Goal: Browse casually

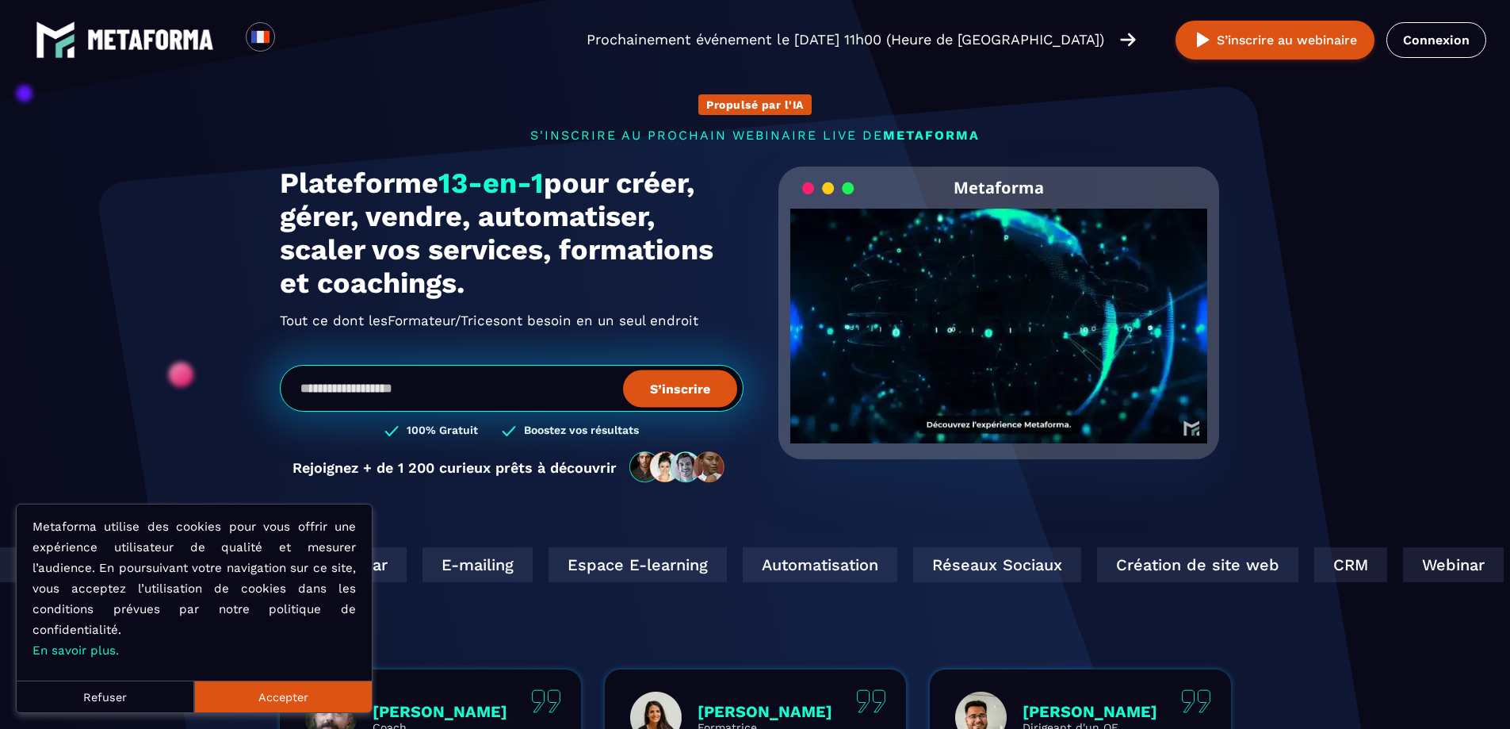
click at [309, 696] on button "Accepter" at bounding box center [283, 696] width 178 height 32
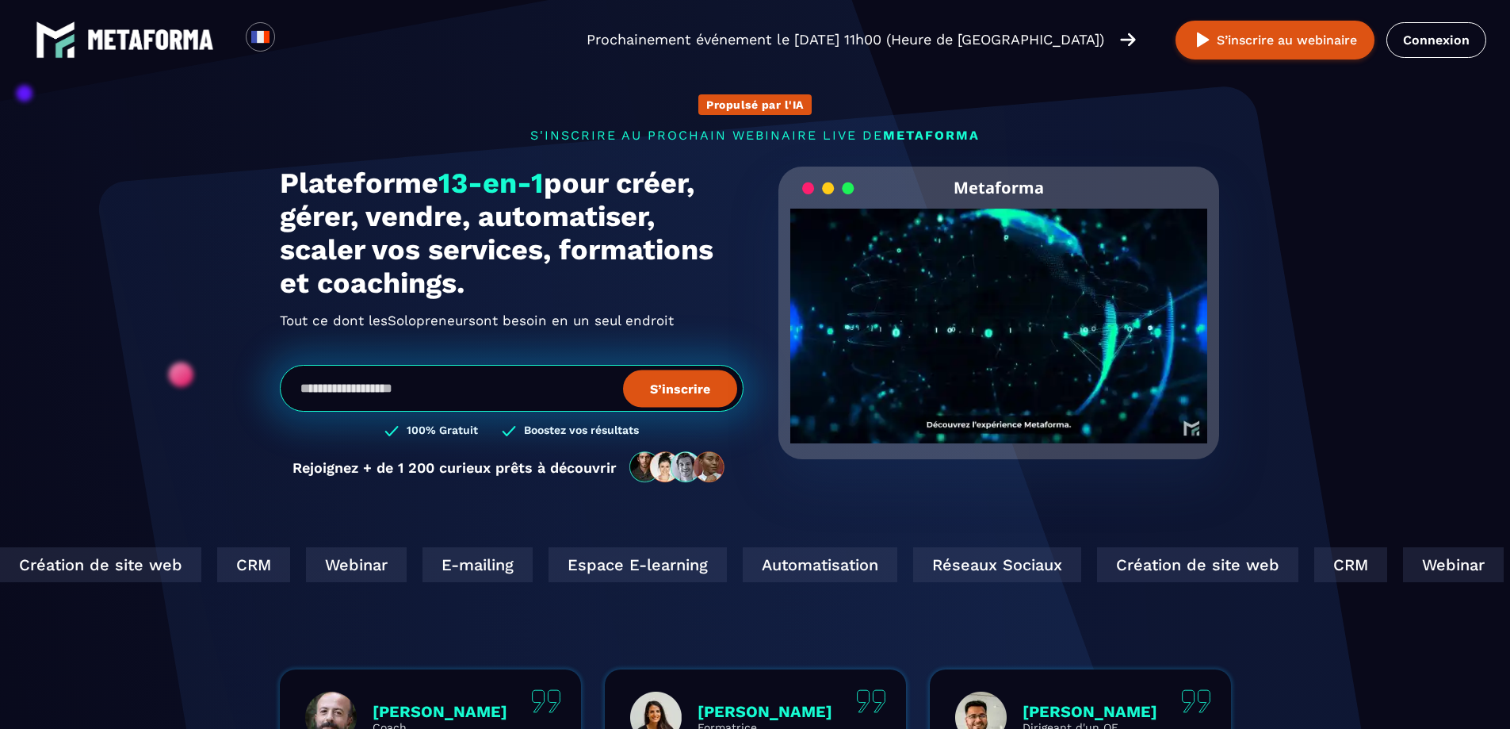
click at [1019, 319] on video "Your browser does not support the video tag." at bounding box center [999, 313] width 418 height 209
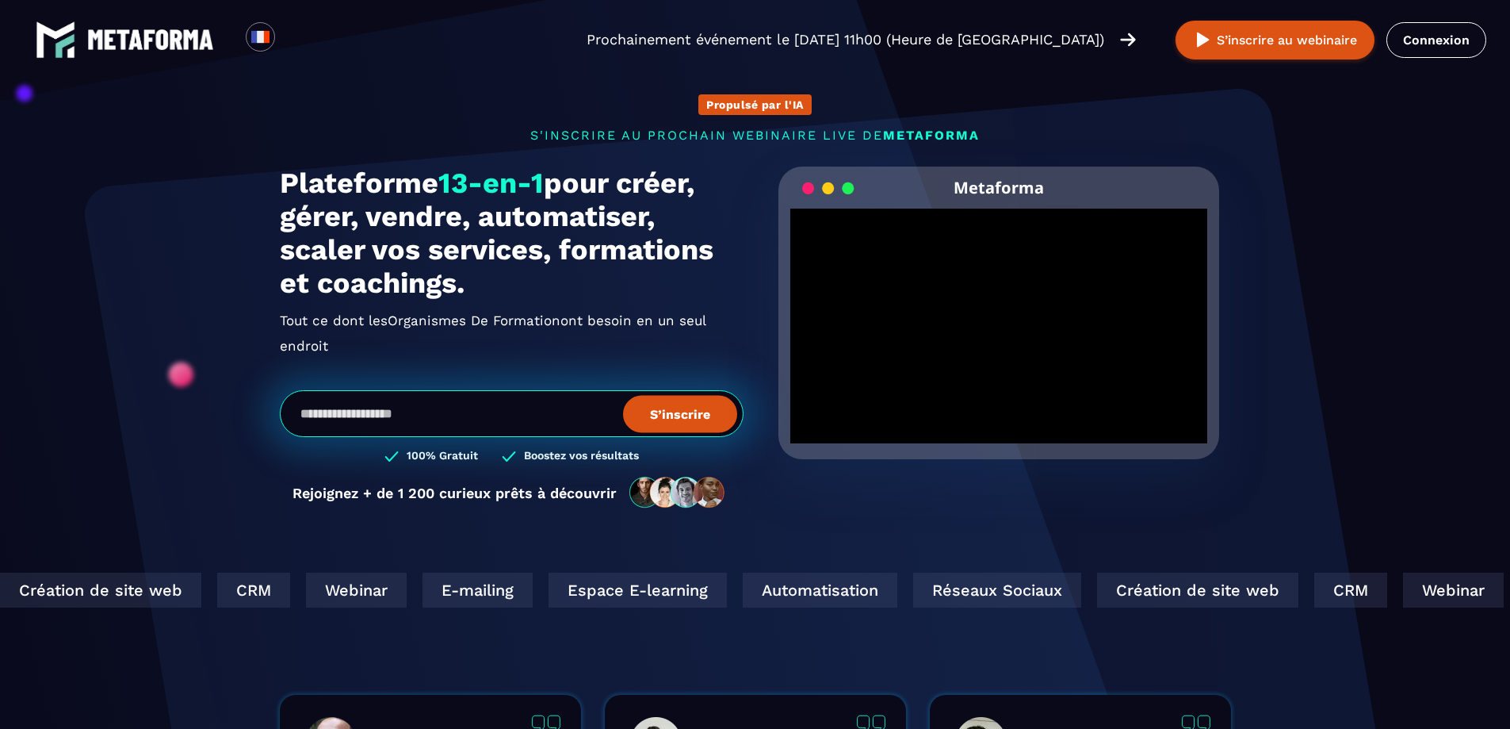
click at [568, 316] on h2 "Tout ce dont les Organismes De Formation Solopreneurs ont besoin en un seul end…" at bounding box center [512, 333] width 464 height 51
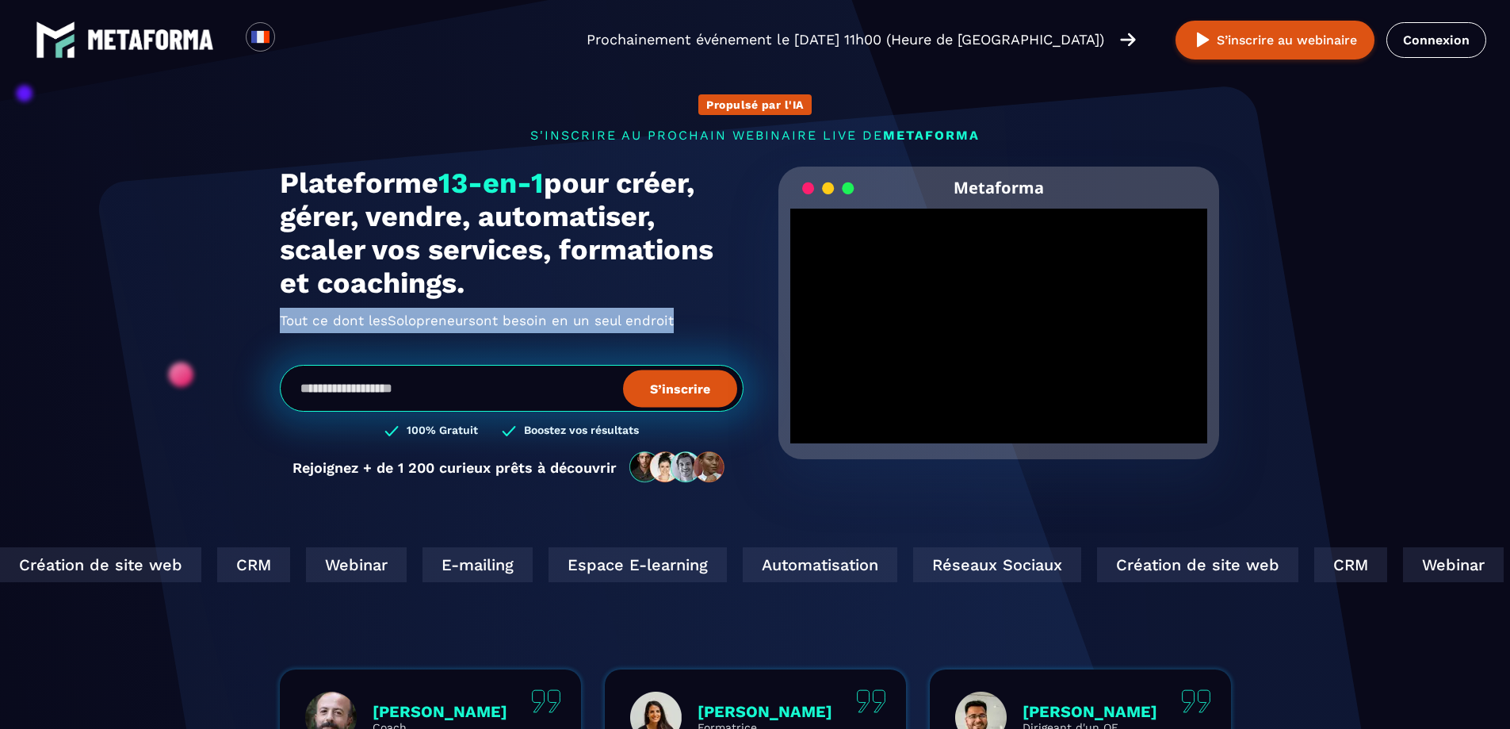
drag, startPoint x: 280, startPoint y: 318, endPoint x: 327, endPoint y: 349, distance: 56.1
click at [327, 349] on div "Plateforme 13-en-1 pour créer, gérer, vendre, automatiser, scaler vos services,…" at bounding box center [512, 332] width 464 height 333
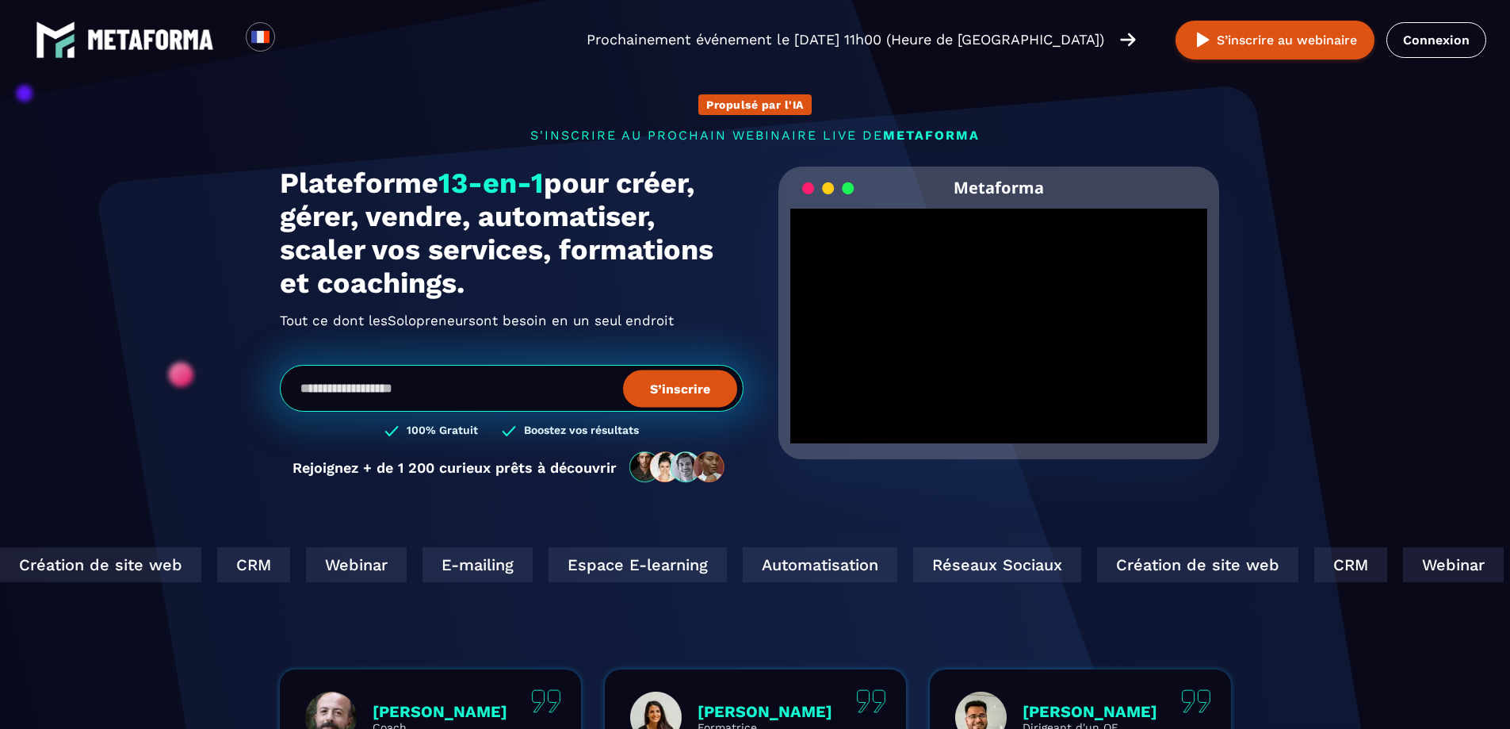
click at [1446, 344] on section "Propulsé par l'IA s'inscrire au prochain webinaire live de METAFORMA Prochainem…" at bounding box center [755, 508] width 1510 height 1017
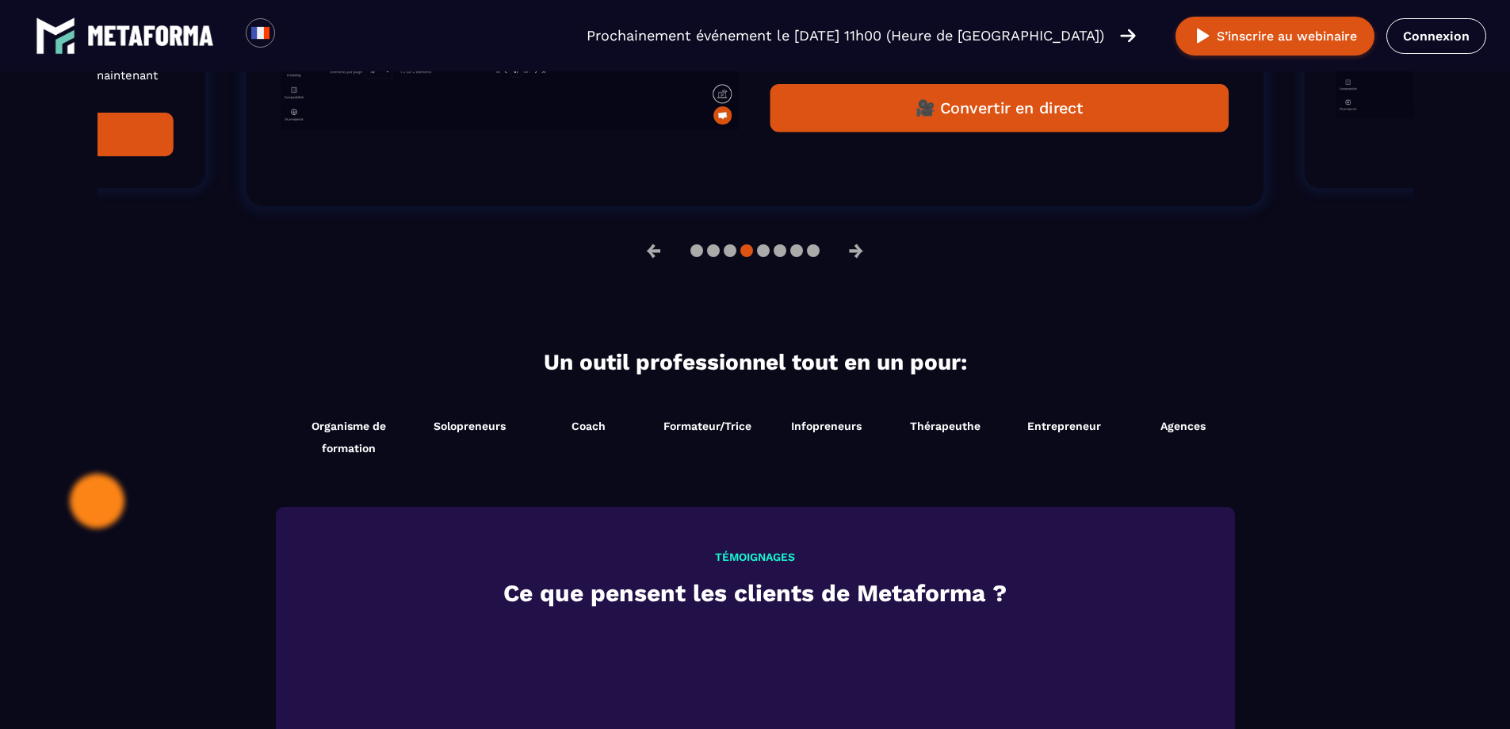
scroll to position [1427, 0]
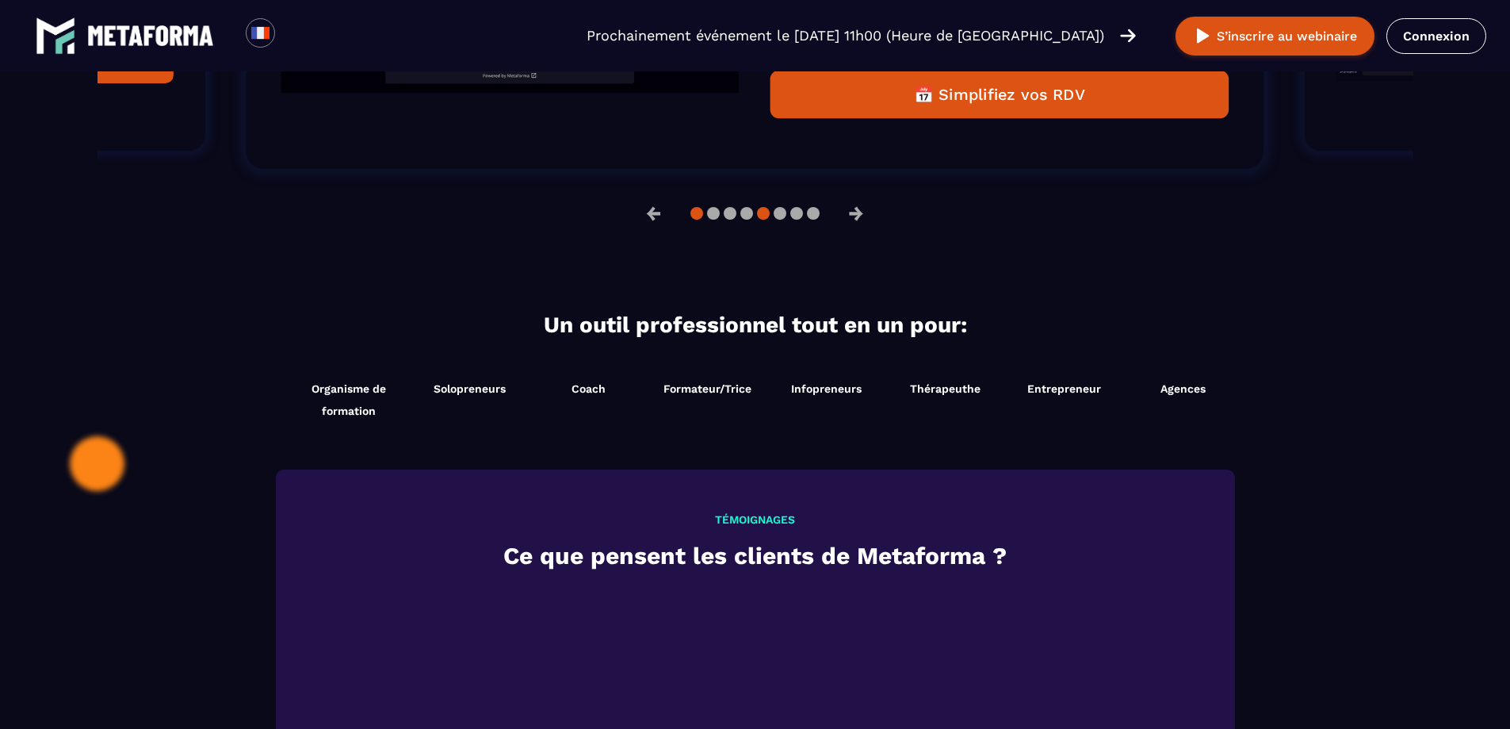
click at [707, 217] on button at bounding box center [713, 213] width 13 height 13
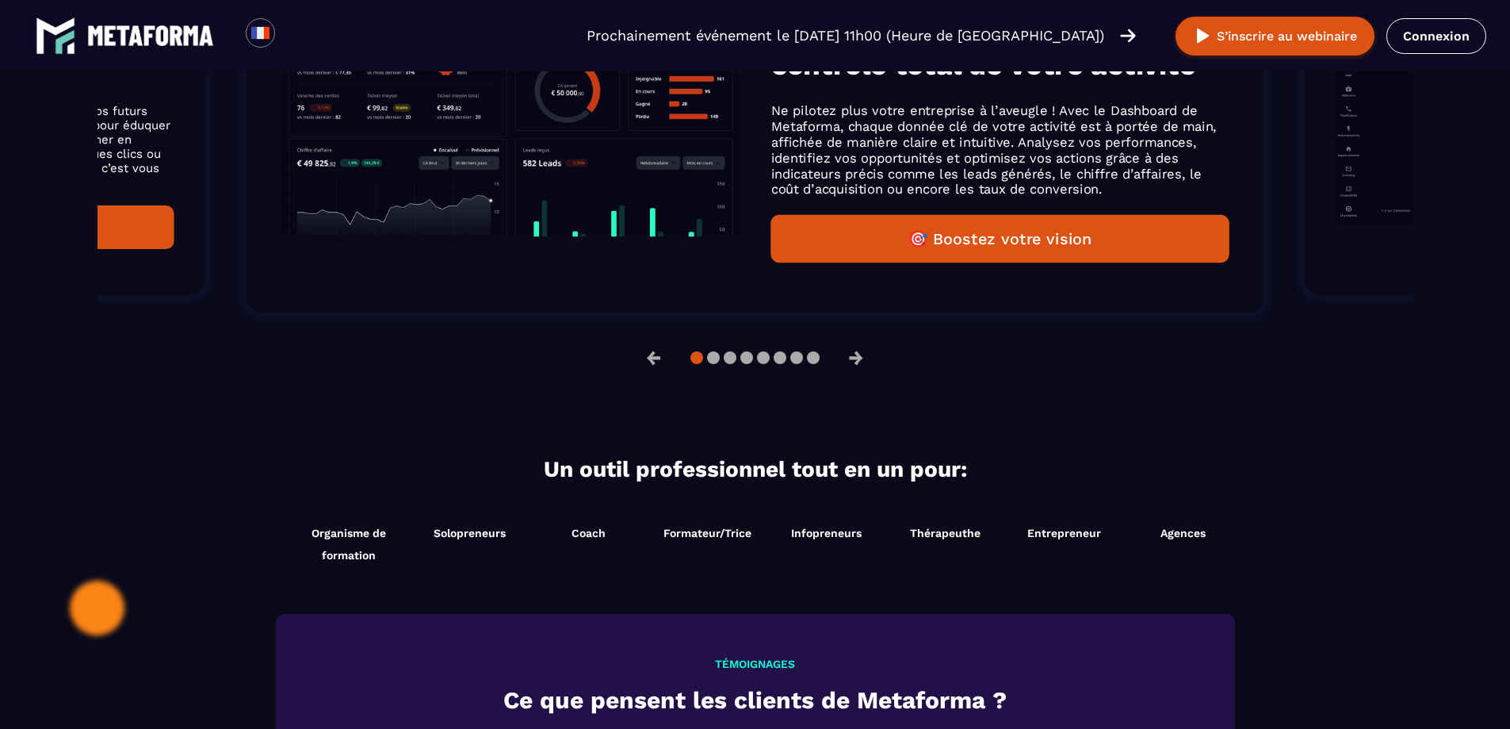
scroll to position [1110, 0]
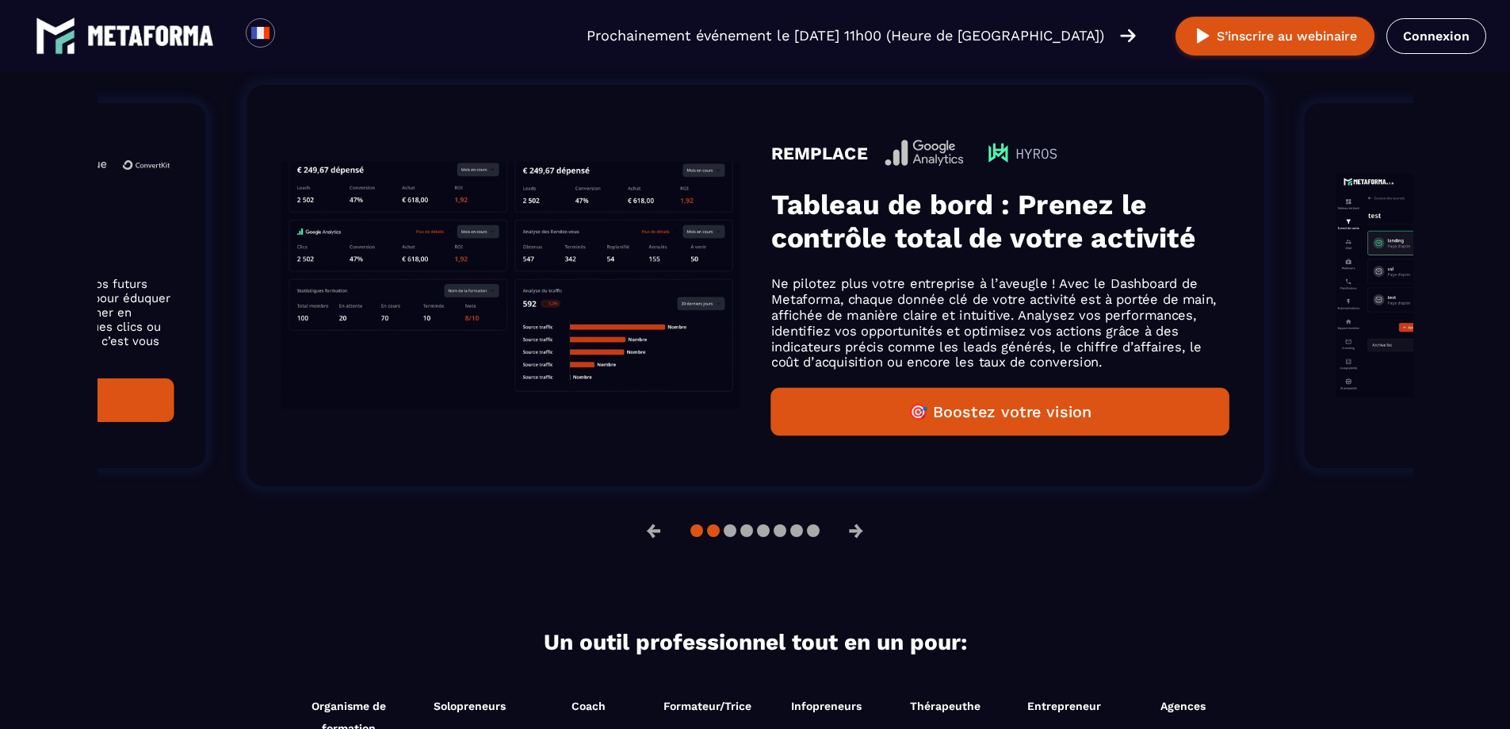
click at [724, 537] on button at bounding box center [730, 530] width 13 height 13
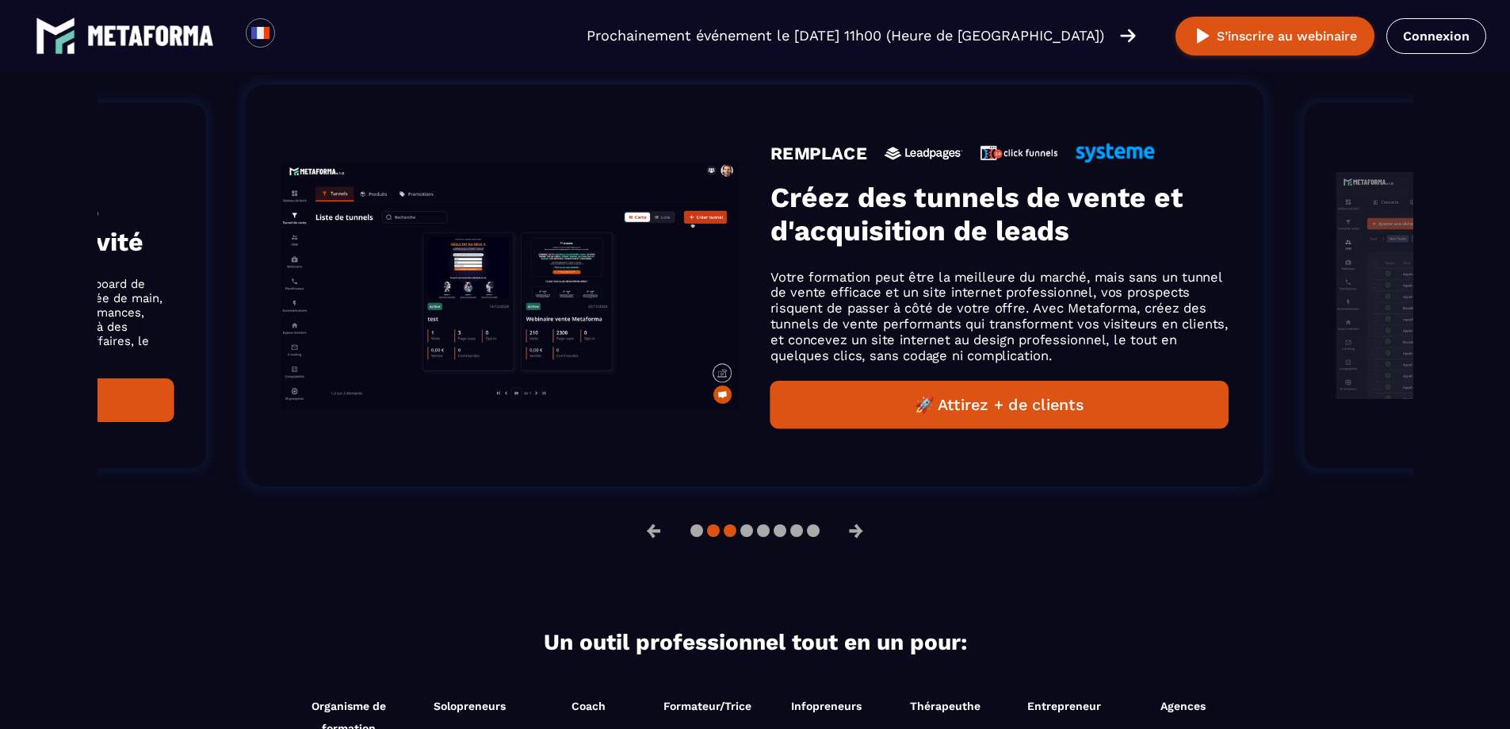
click at [740, 537] on button at bounding box center [746, 530] width 13 height 13
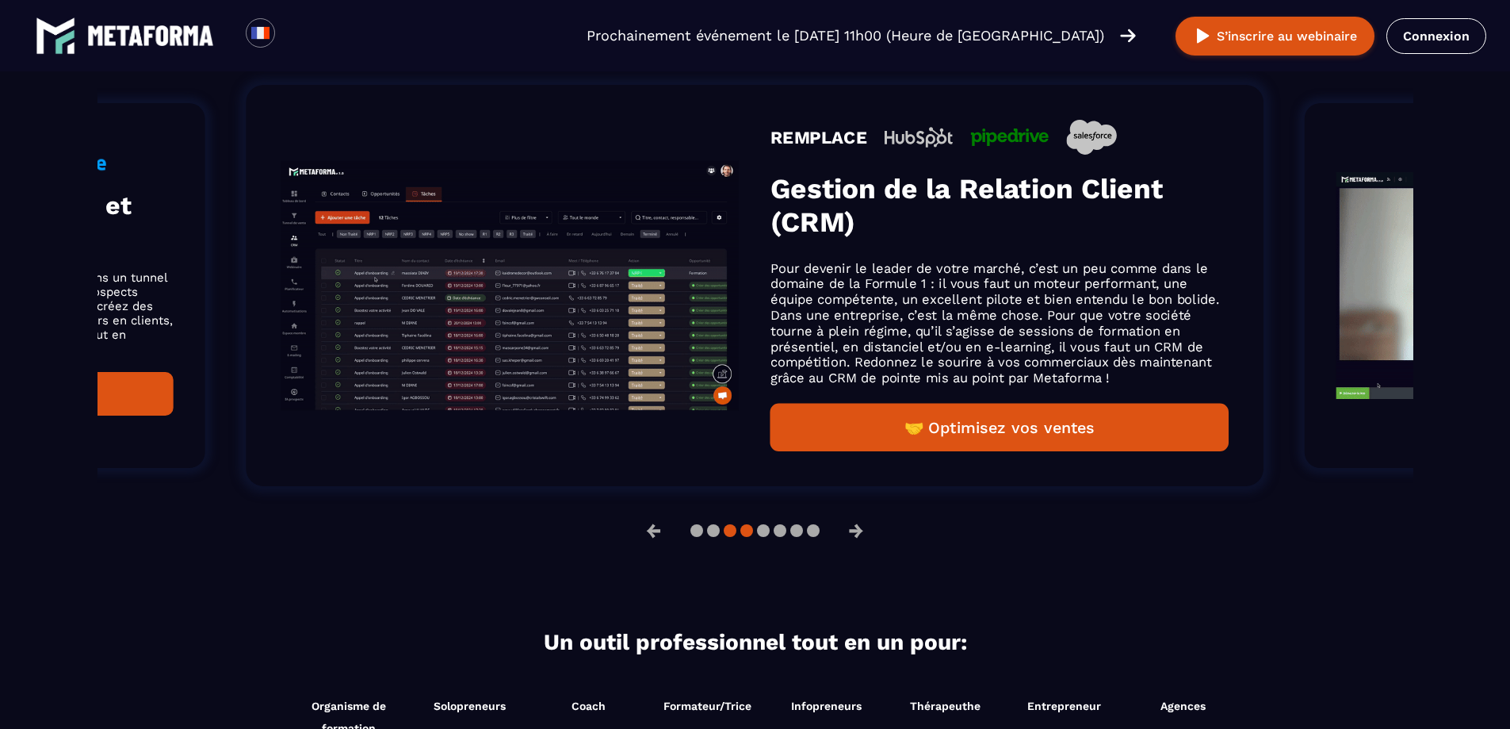
click at [757, 537] on button at bounding box center [763, 530] width 13 height 13
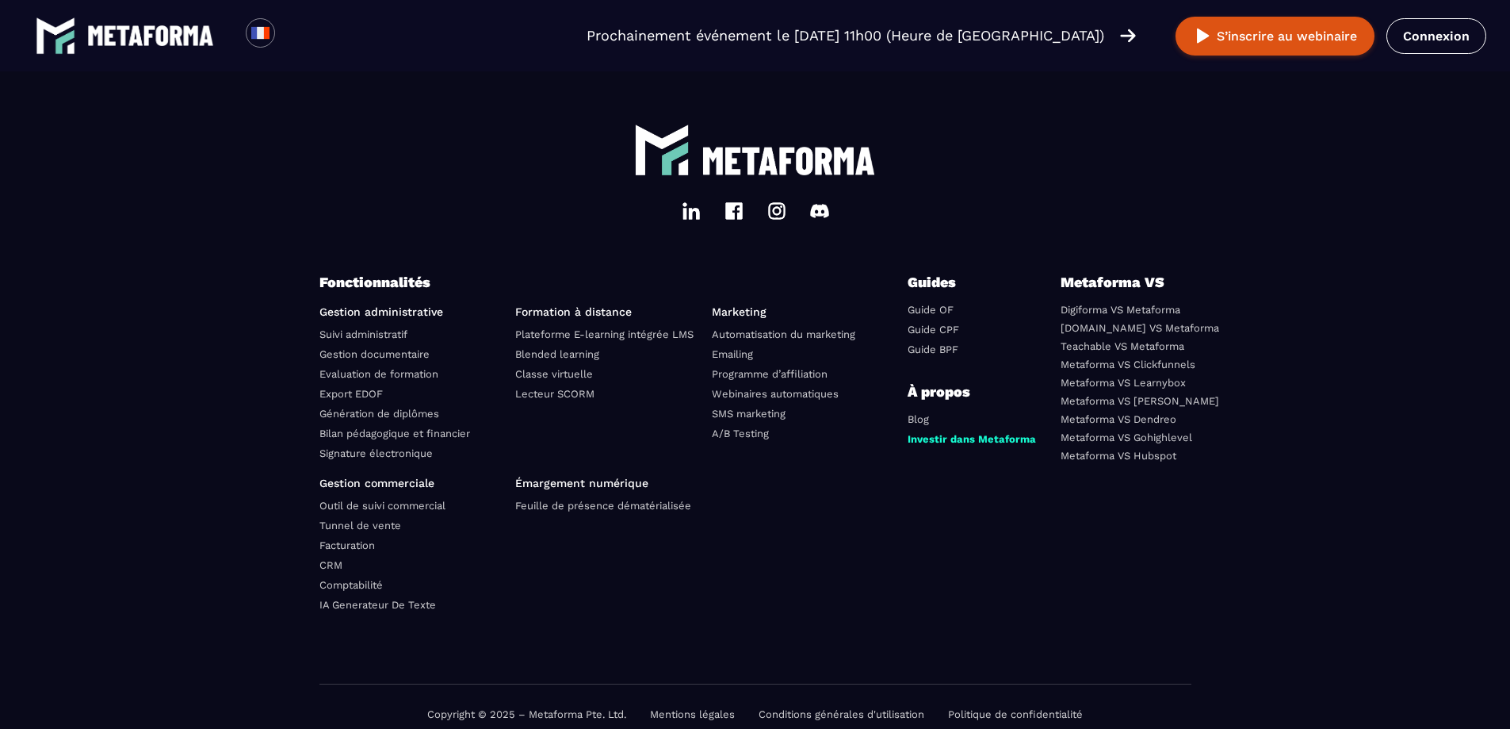
scroll to position [5523, 0]
